Goal: Information Seeking & Learning: Find specific fact

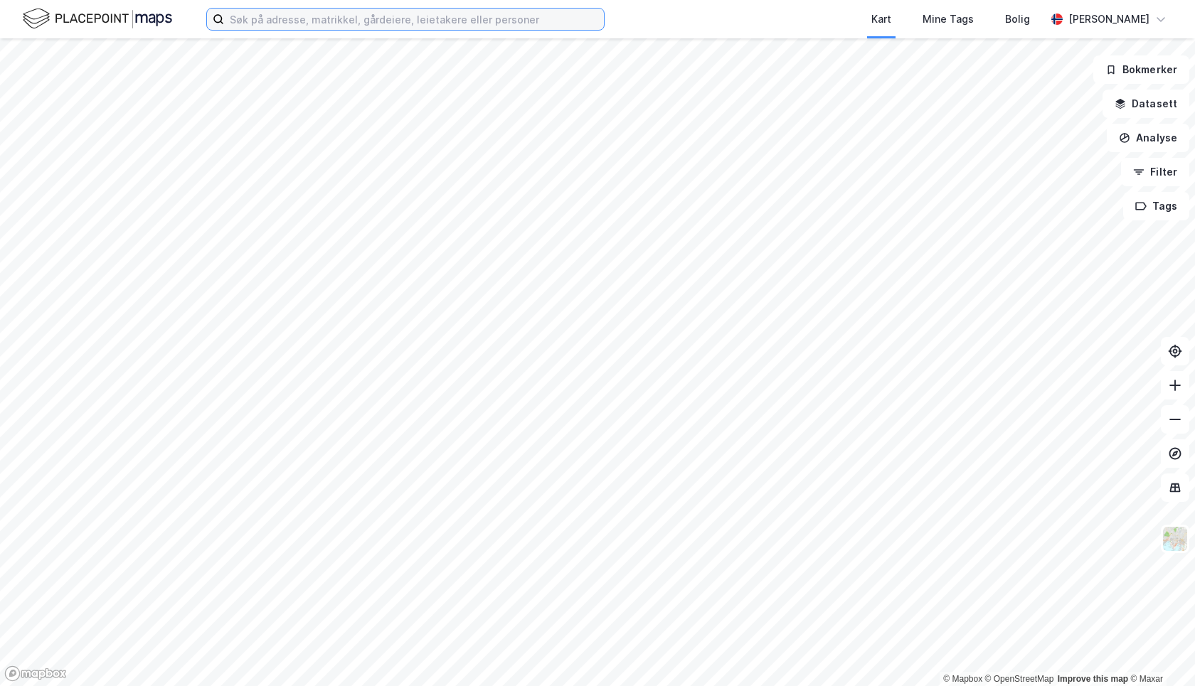
click at [333, 23] on input at bounding box center [414, 19] width 380 height 21
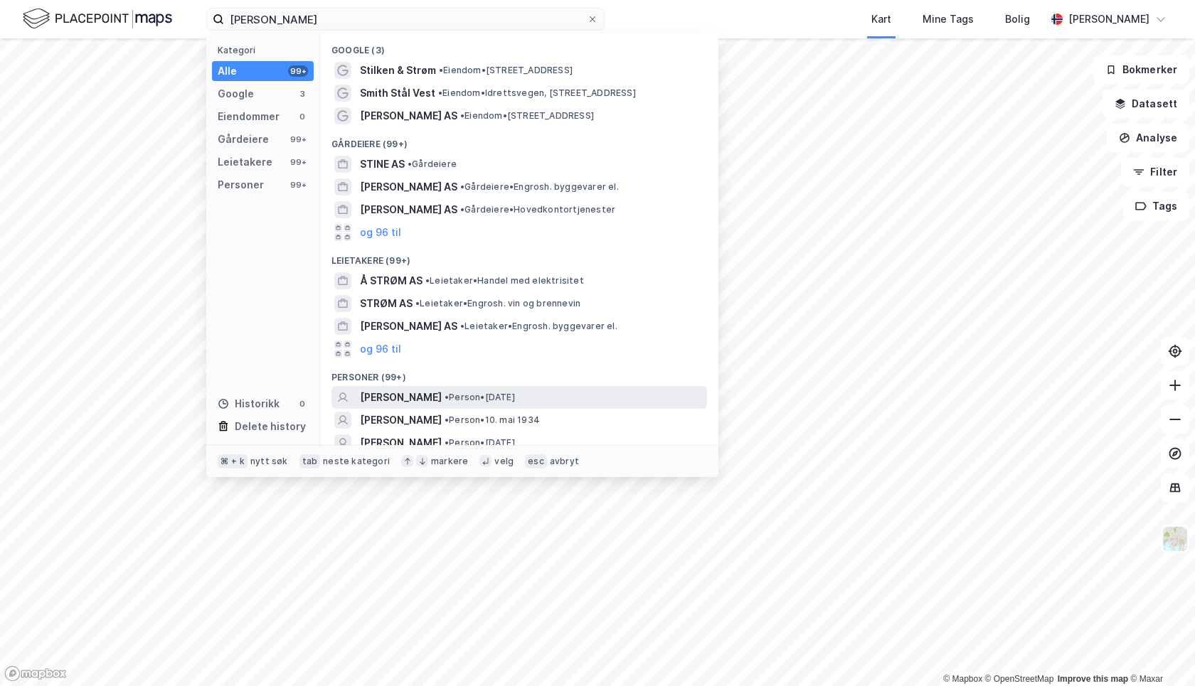
click at [515, 399] on span "• Person • [DATE]" at bounding box center [480, 397] width 70 height 11
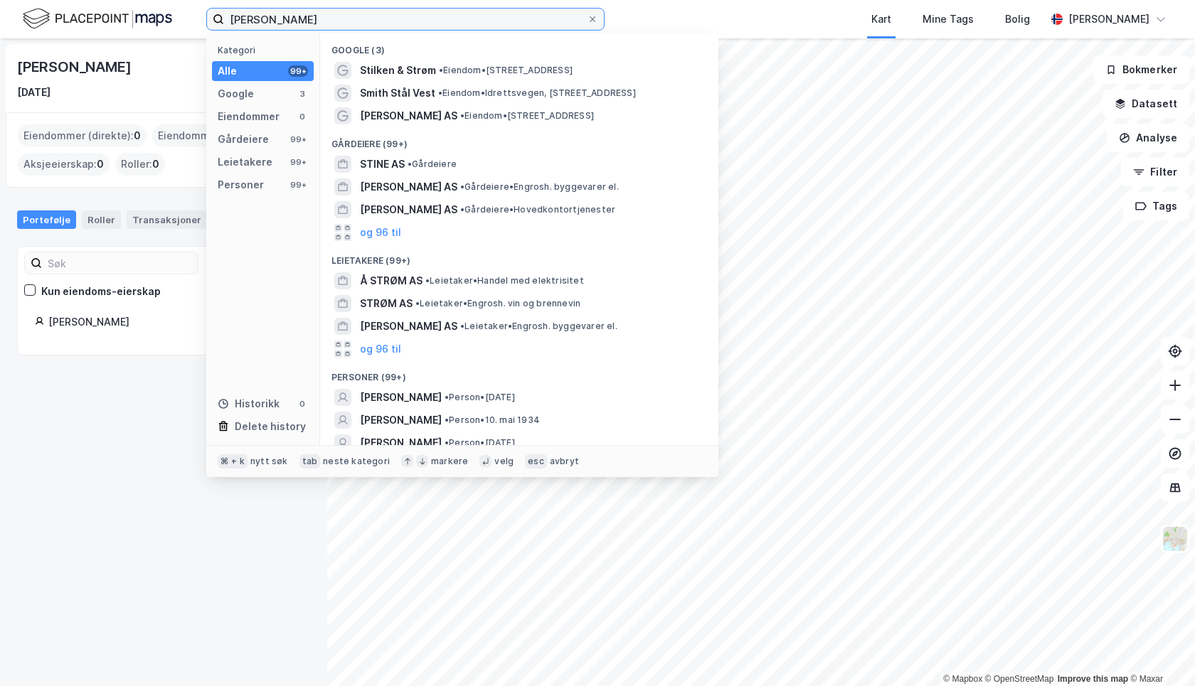
click at [337, 18] on input "[PERSON_NAME]" at bounding box center [405, 19] width 363 height 21
drag, startPoint x: 347, startPoint y: 21, endPoint x: 129, endPoint y: -35, distance: 225.3
click at [129, 0] on html "[PERSON_NAME] Kategori Alle 99+ Google 3 Eiendommer 0 Gårdeiere 99+ Leietakere …" at bounding box center [597, 343] width 1195 height 686
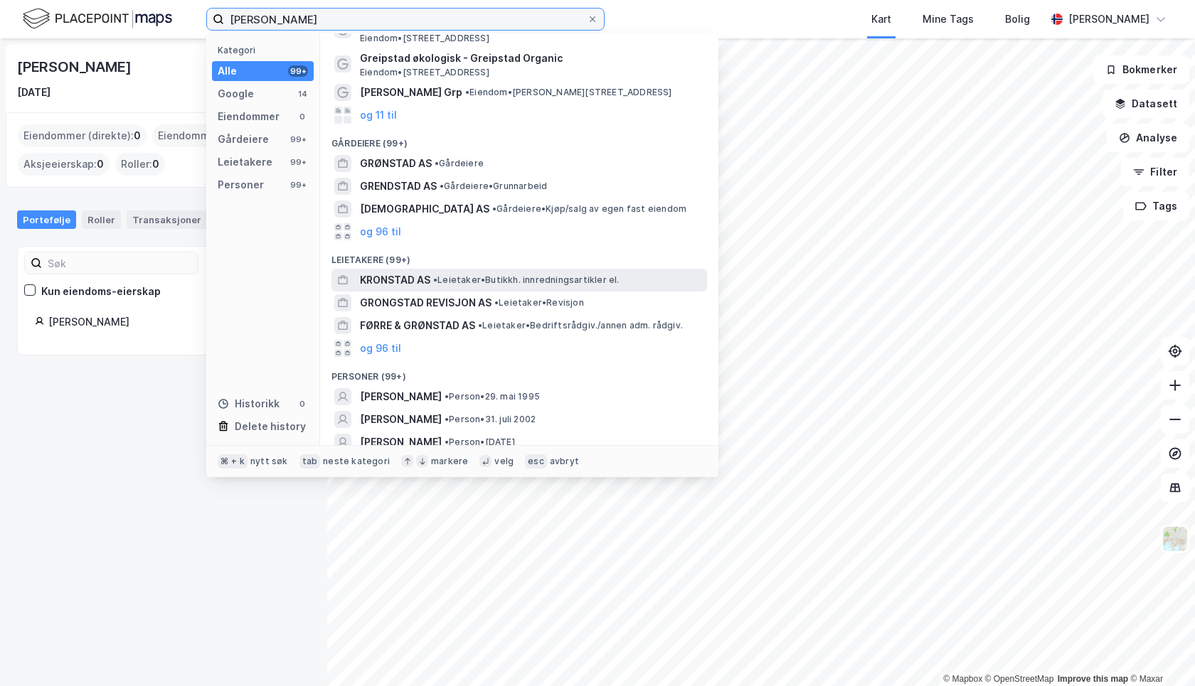
scroll to position [77, 0]
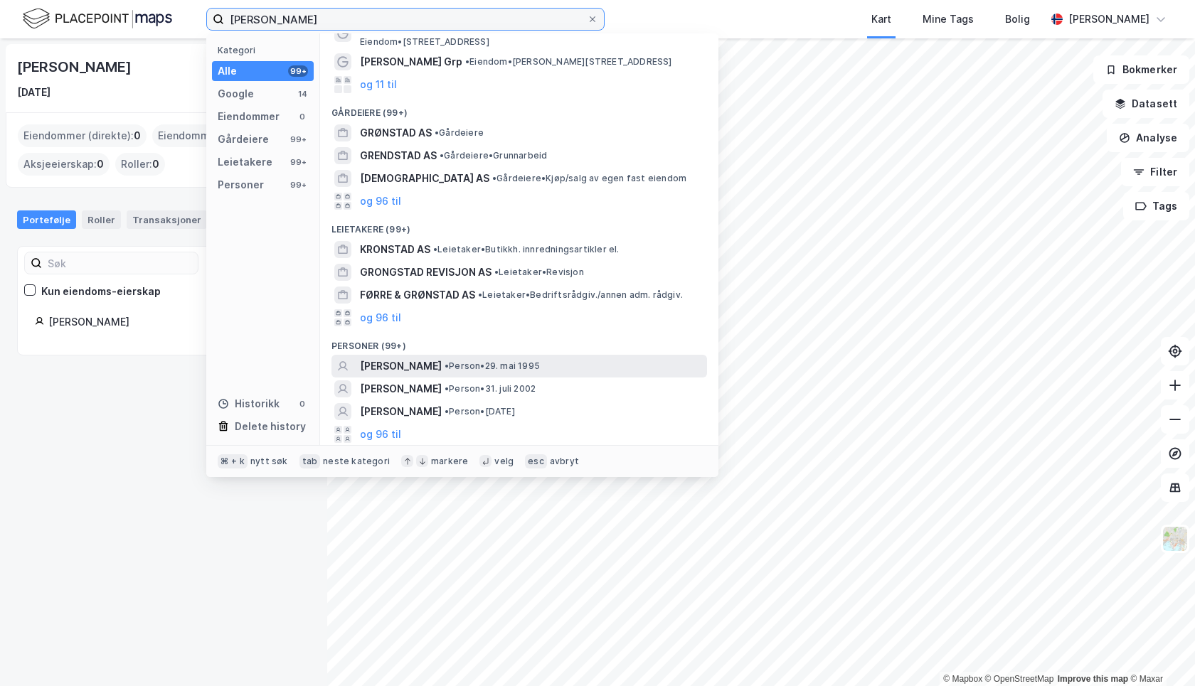
type input "[PERSON_NAME]"
click at [540, 365] on span "• Person • [DATE]" at bounding box center [492, 366] width 95 height 11
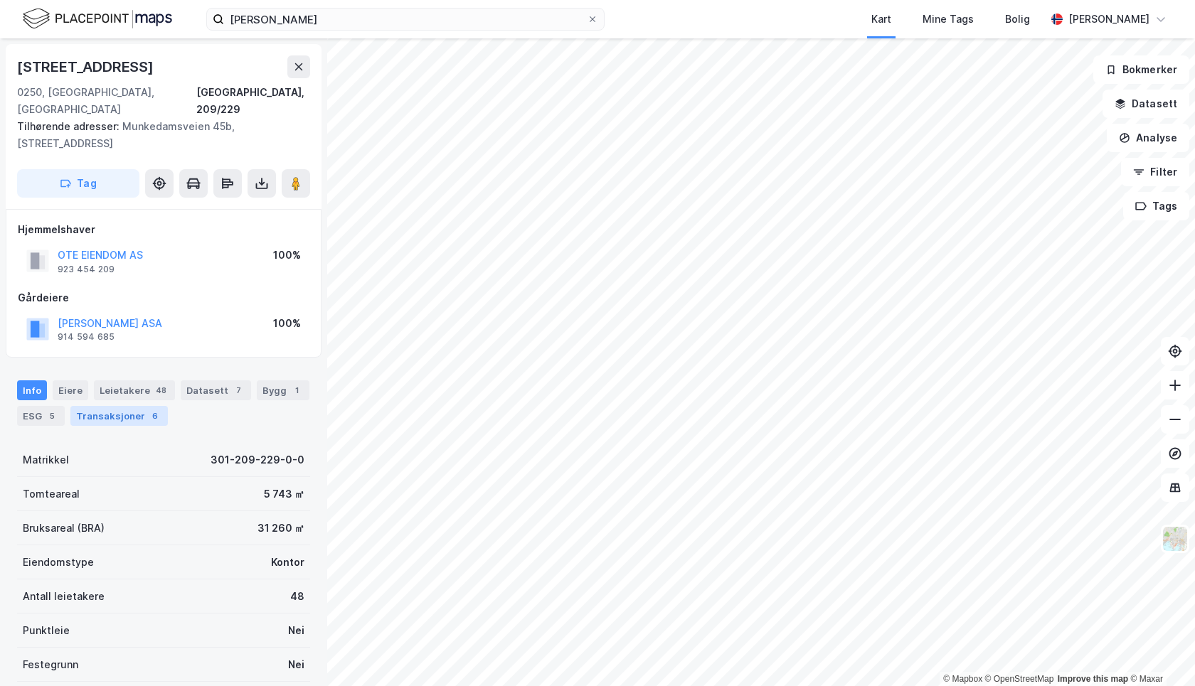
click at [137, 406] on div "Transaksjoner 6" at bounding box center [118, 416] width 97 height 20
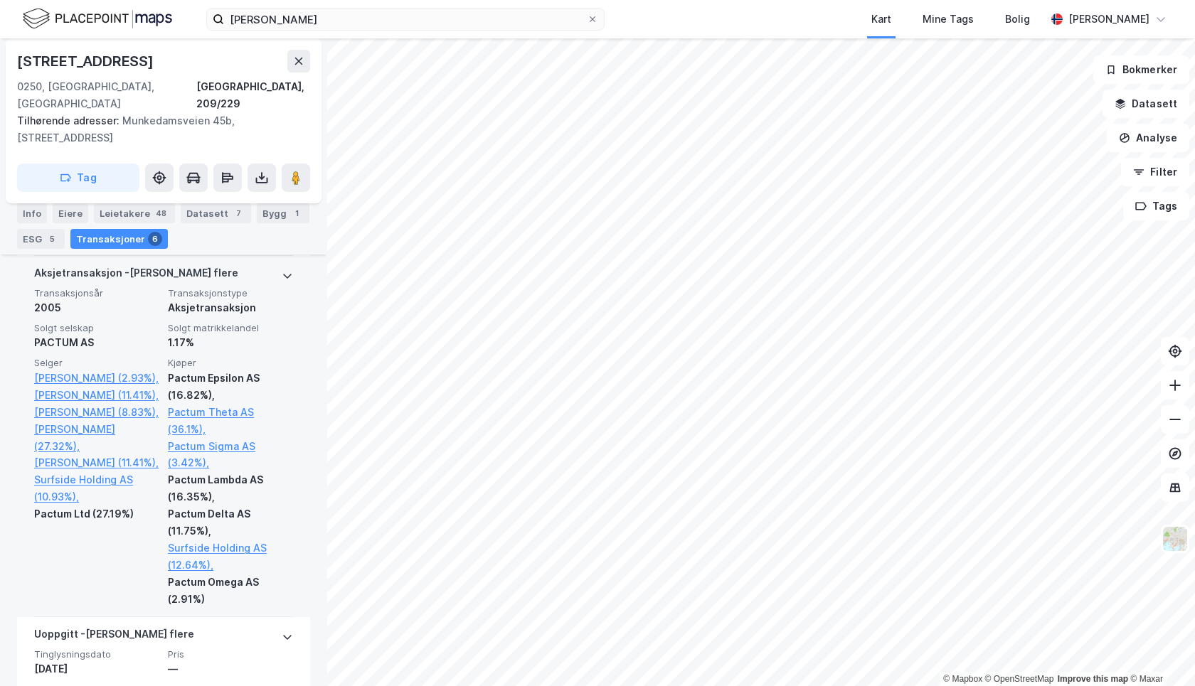
scroll to position [1170, 0]
